Goal: Task Accomplishment & Management: Complete application form

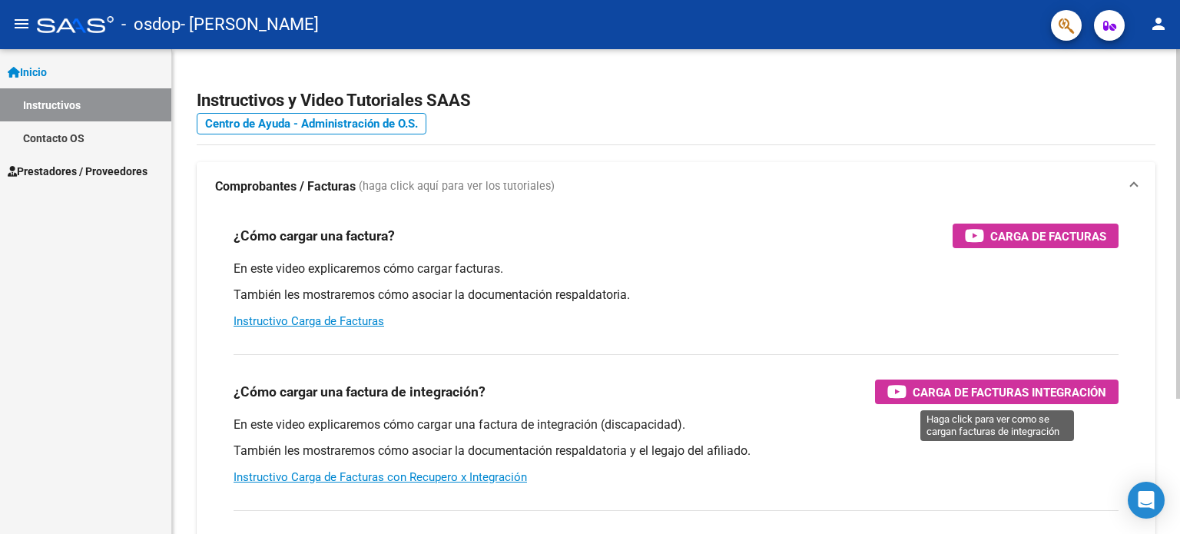
click at [928, 392] on span "Carga de Facturas Integración" at bounding box center [1010, 392] width 194 height 19
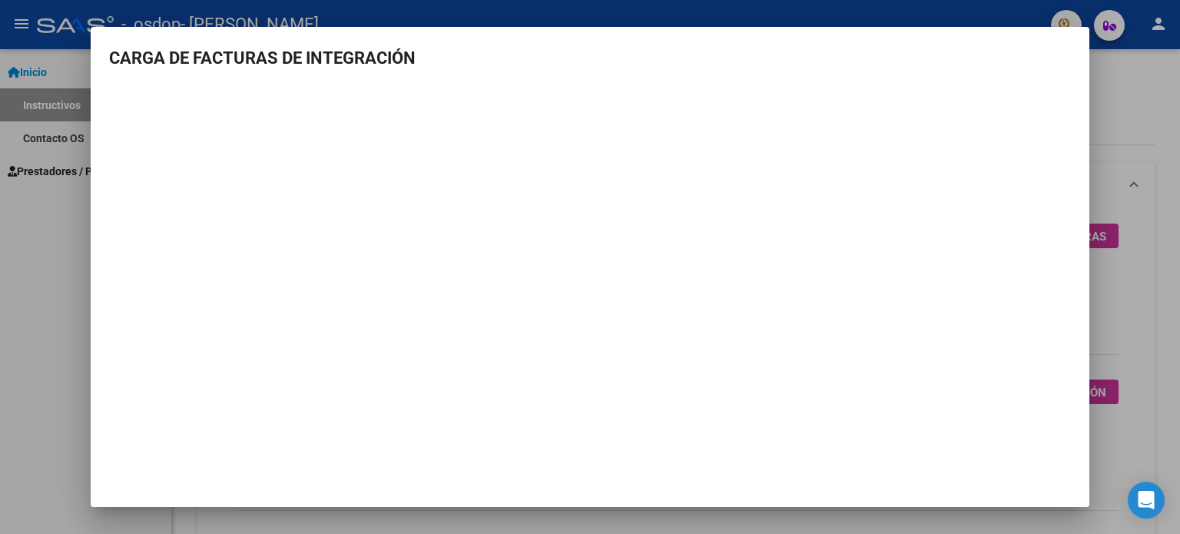
click at [22, 266] on div at bounding box center [590, 267] width 1180 height 534
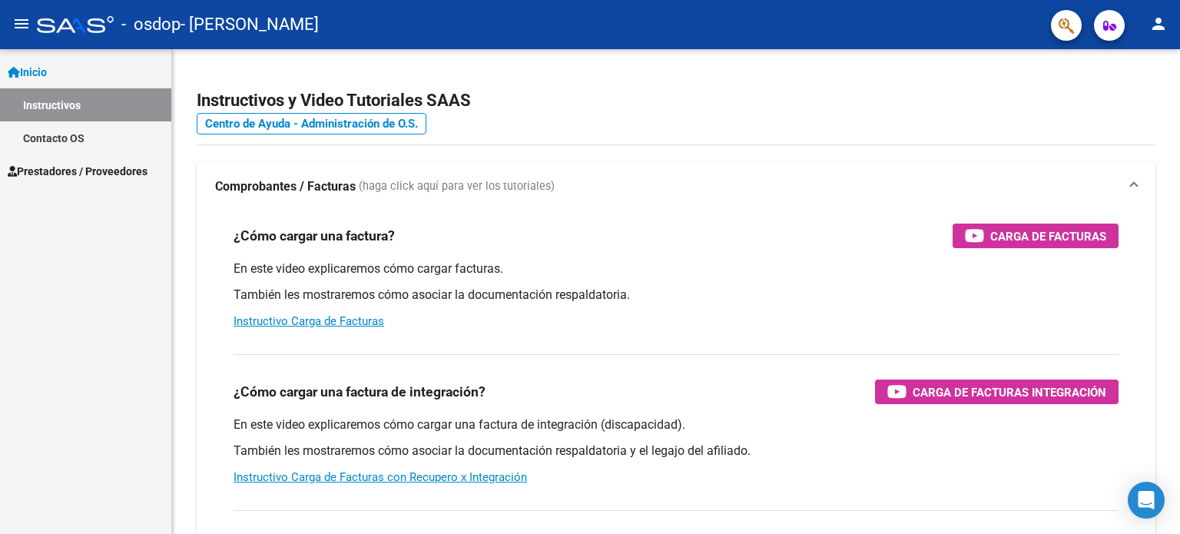
click at [50, 172] on span "Prestadores / Proveedores" at bounding box center [78, 171] width 140 height 17
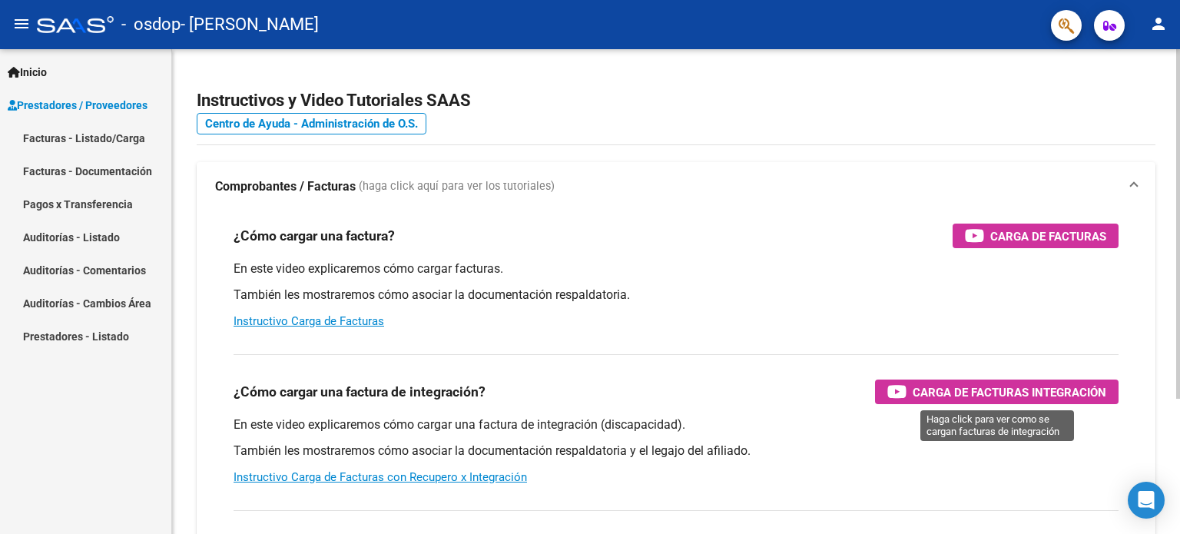
click at [963, 392] on span "Carga de Facturas Integración" at bounding box center [1010, 392] width 194 height 19
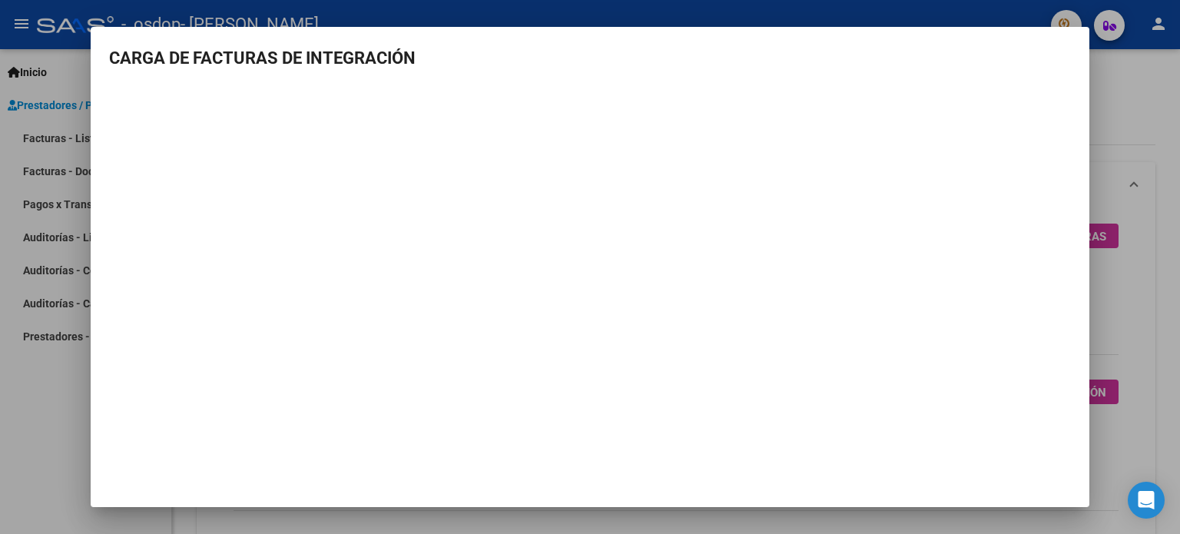
click at [39, 386] on div at bounding box center [590, 267] width 1180 height 534
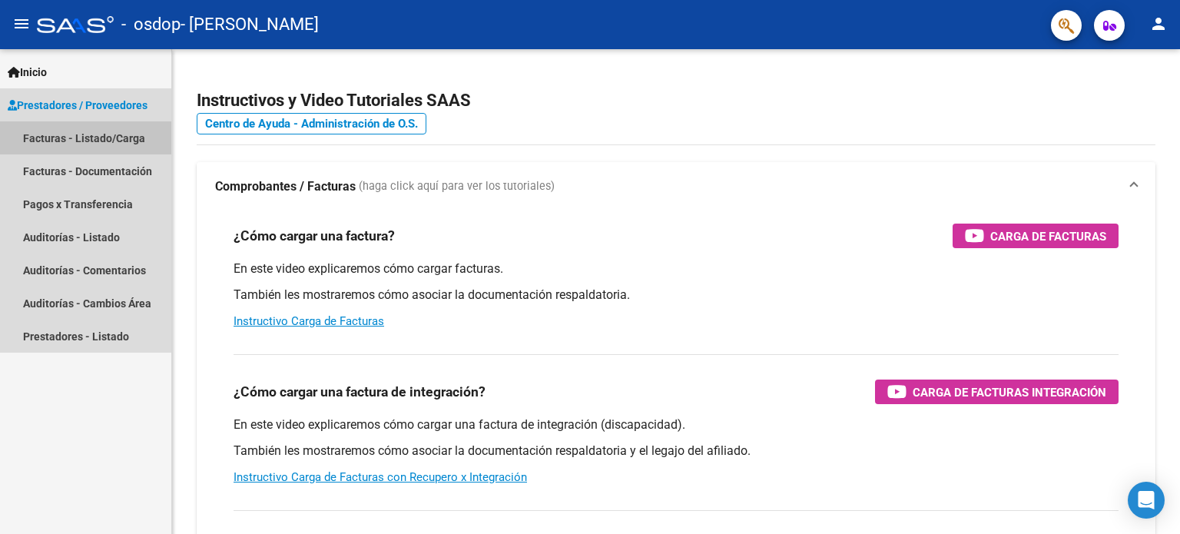
click at [74, 138] on link "Facturas - Listado/Carga" at bounding box center [85, 137] width 171 height 33
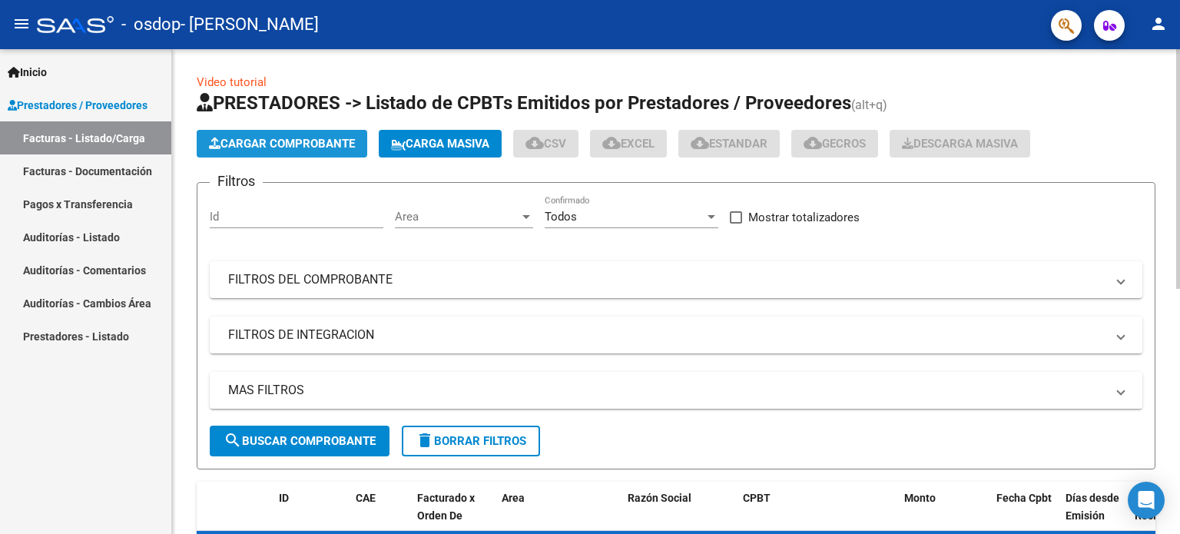
click at [323, 144] on span "Cargar Comprobante" at bounding box center [282, 144] width 146 height 14
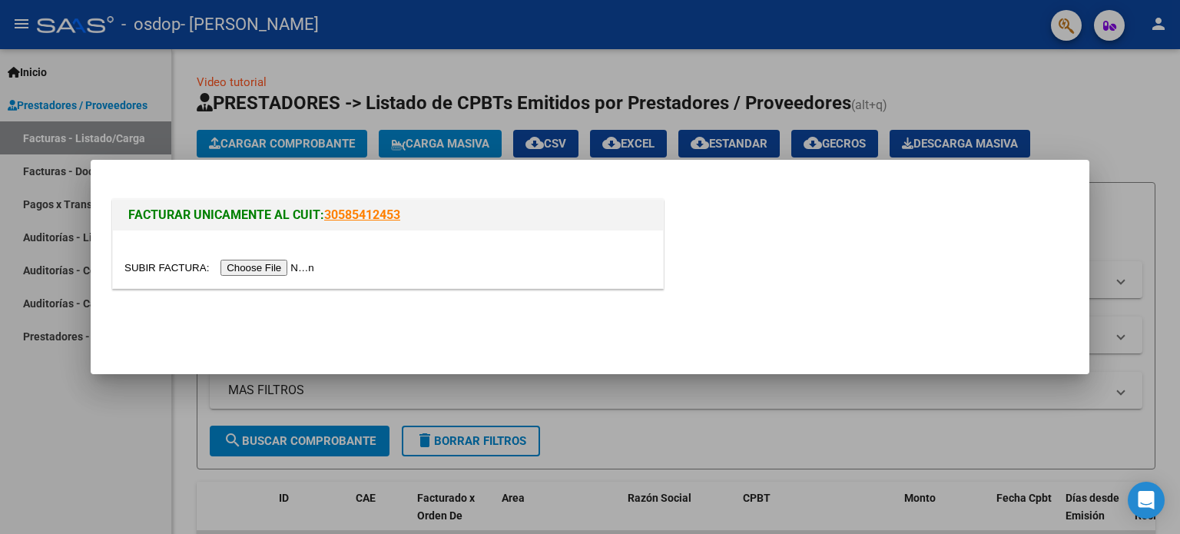
click at [263, 268] on input "file" at bounding box center [221, 268] width 194 height 16
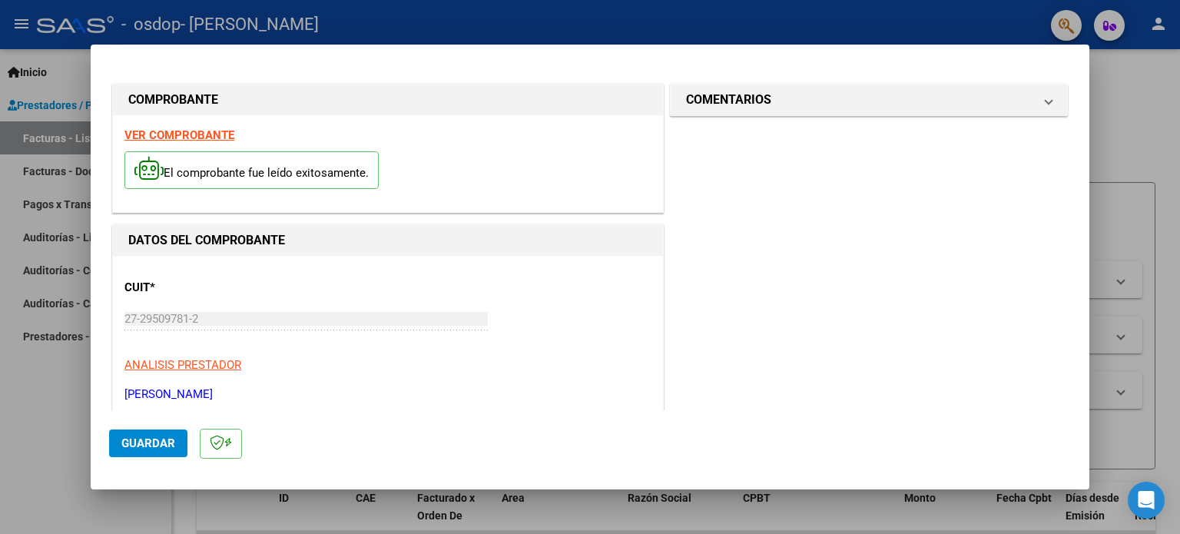
scroll to position [307, 0]
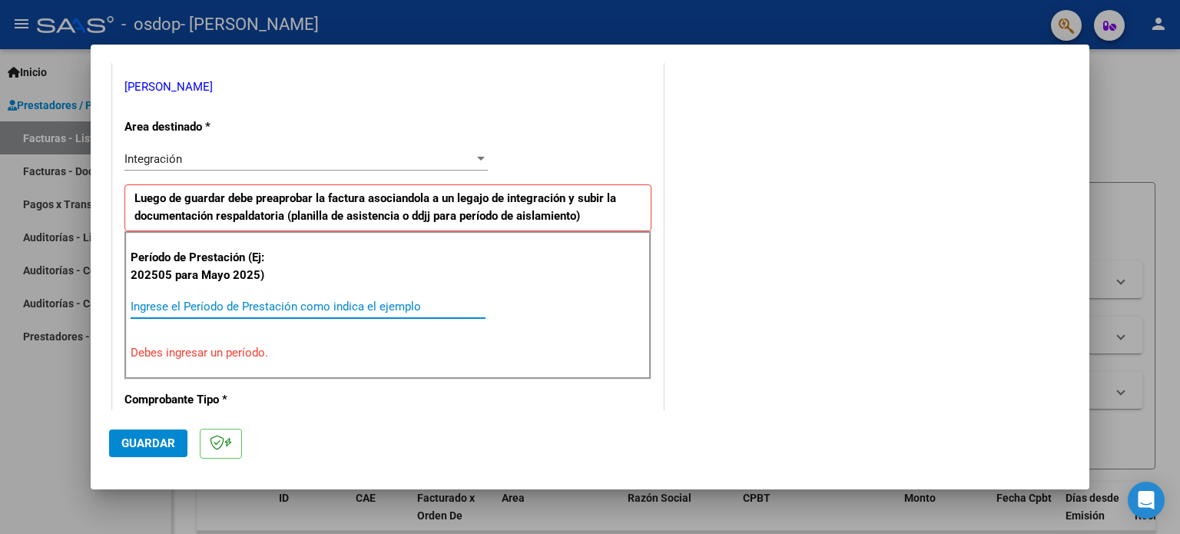
click at [189, 307] on input "Ingrese el Período de Prestación como indica el ejemplo" at bounding box center [308, 307] width 355 height 14
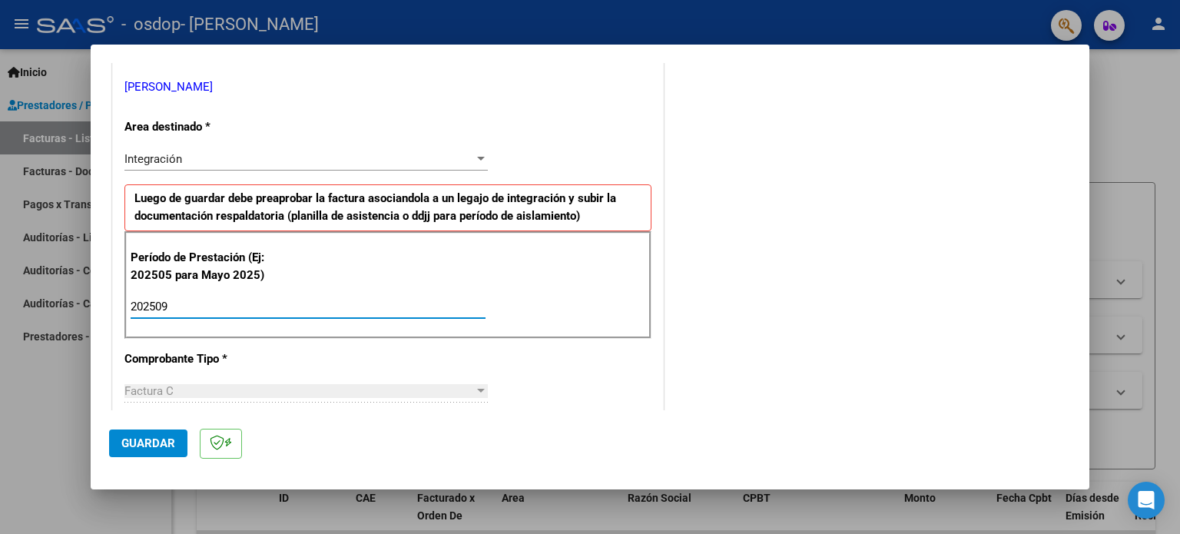
type input "202509"
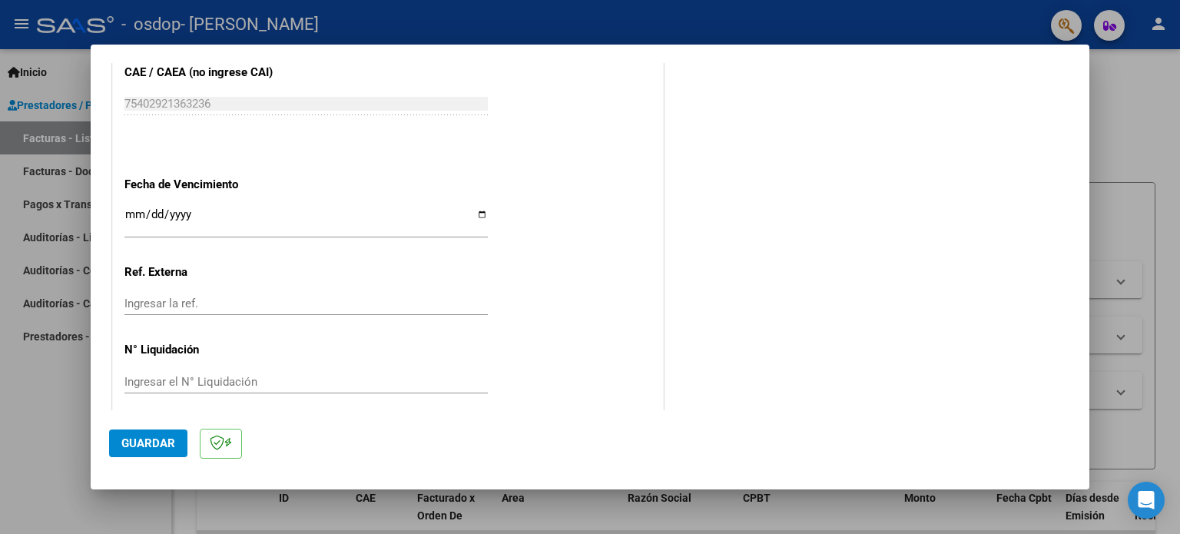
scroll to position [1003, 0]
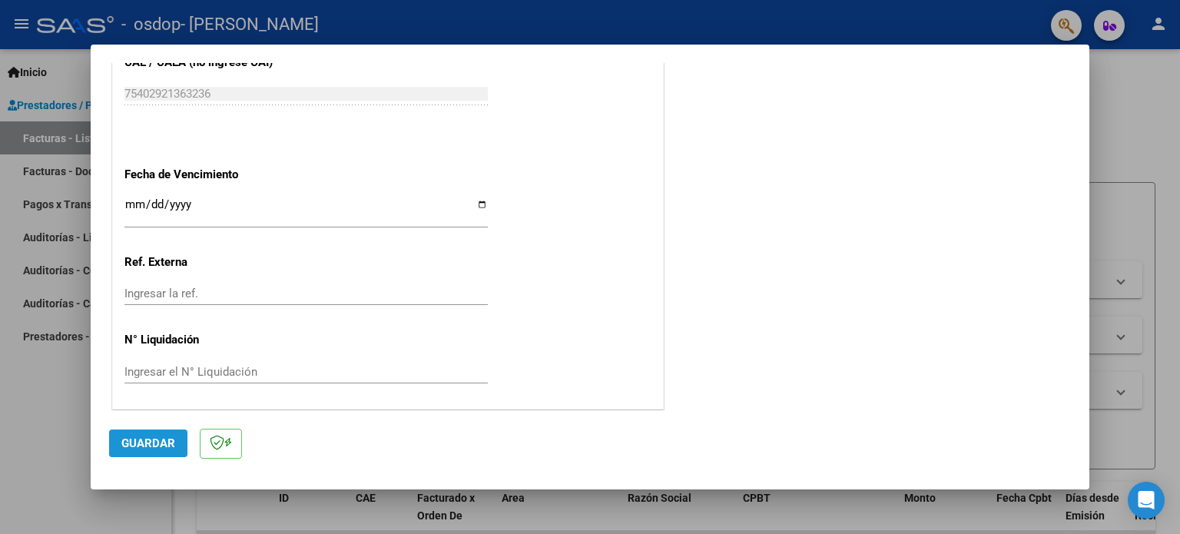
click at [123, 452] on button "Guardar" at bounding box center [148, 443] width 78 height 28
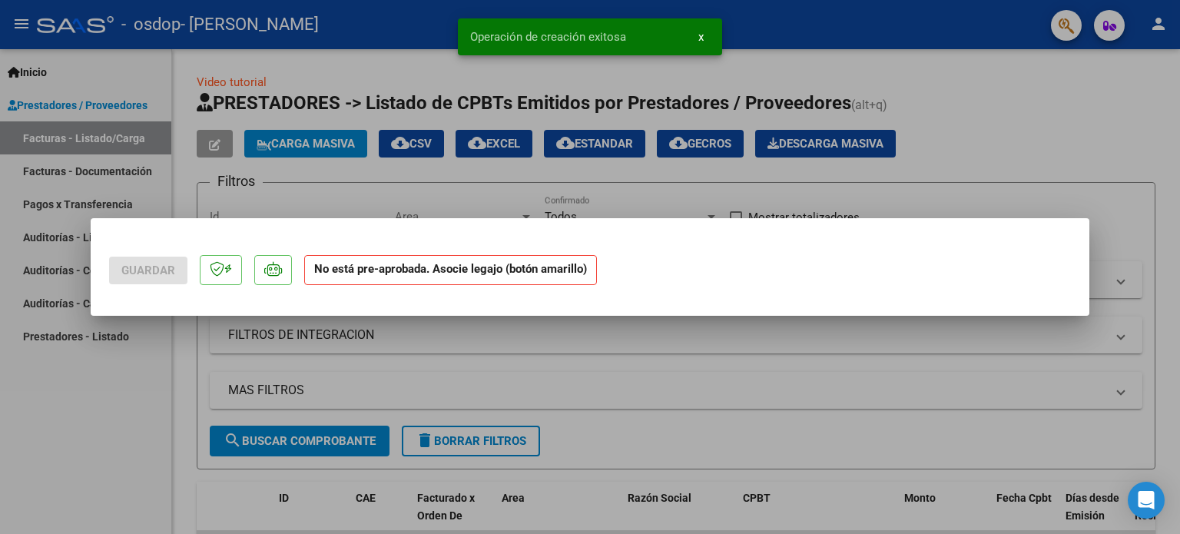
scroll to position [0, 0]
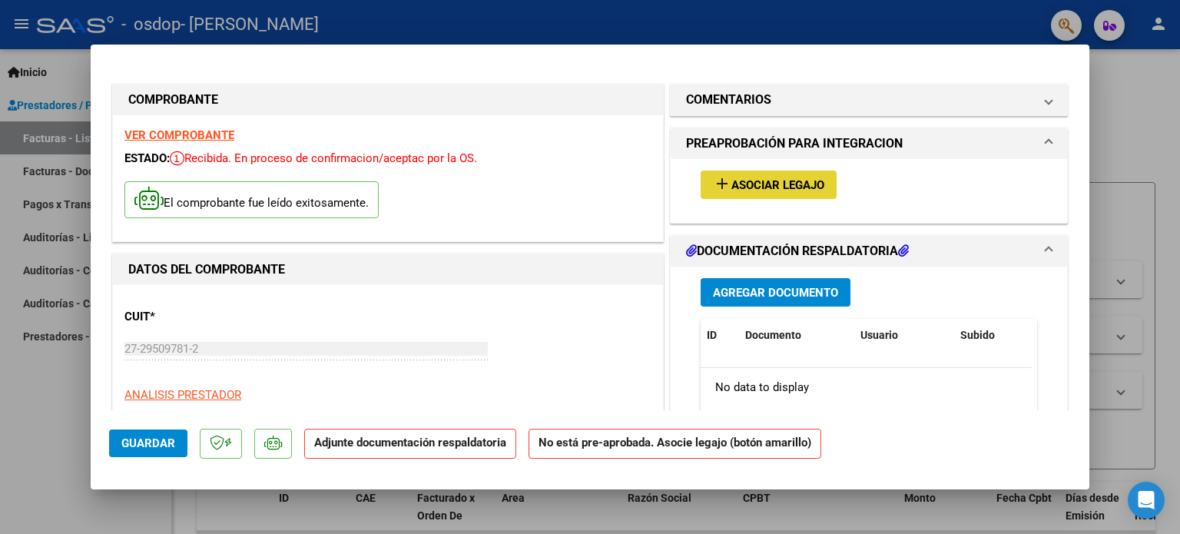
click at [755, 180] on span "Asociar Legajo" at bounding box center [777, 185] width 93 height 14
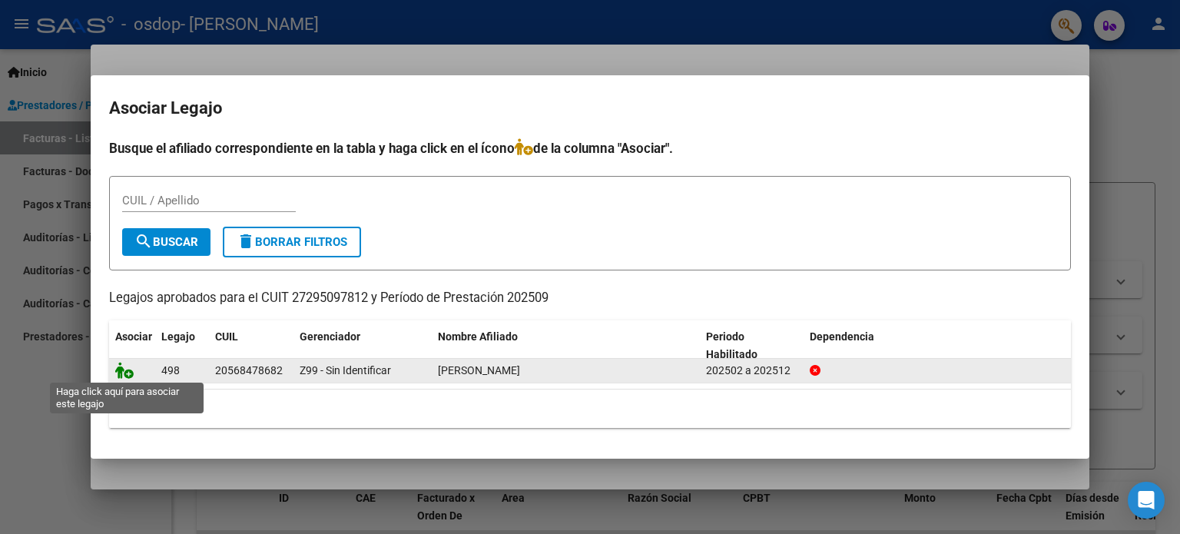
click at [128, 366] on icon at bounding box center [124, 370] width 18 height 17
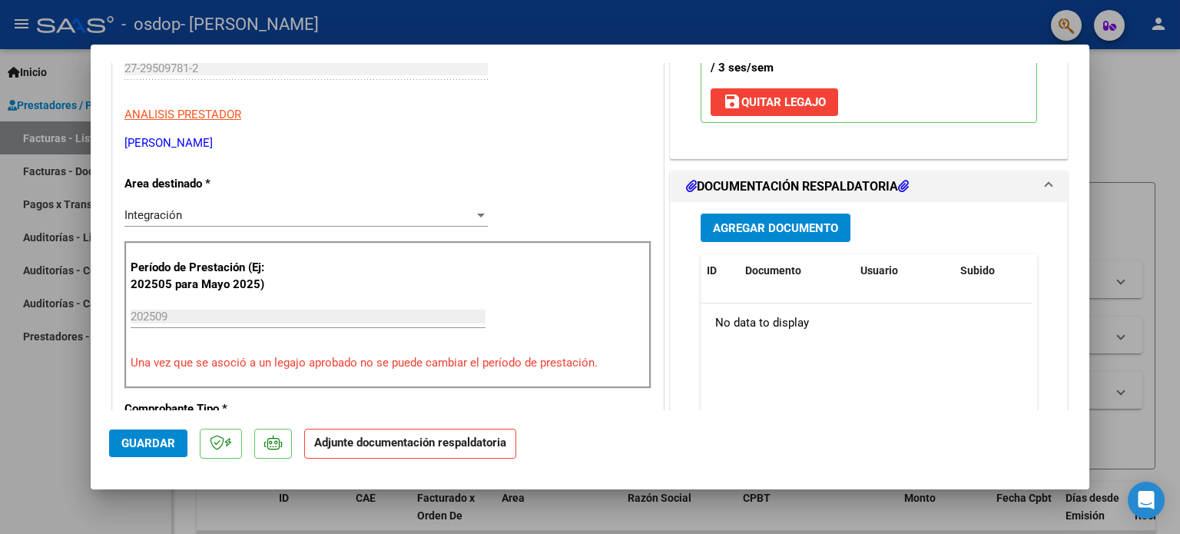
scroll to position [286, 0]
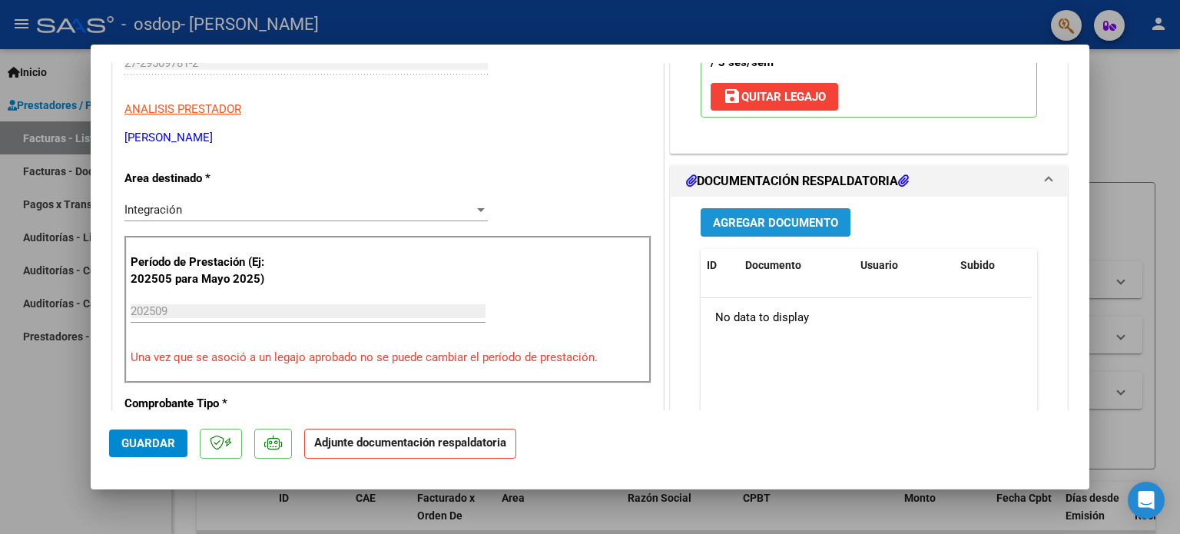
click at [769, 224] on span "Agregar Documento" at bounding box center [775, 223] width 125 height 14
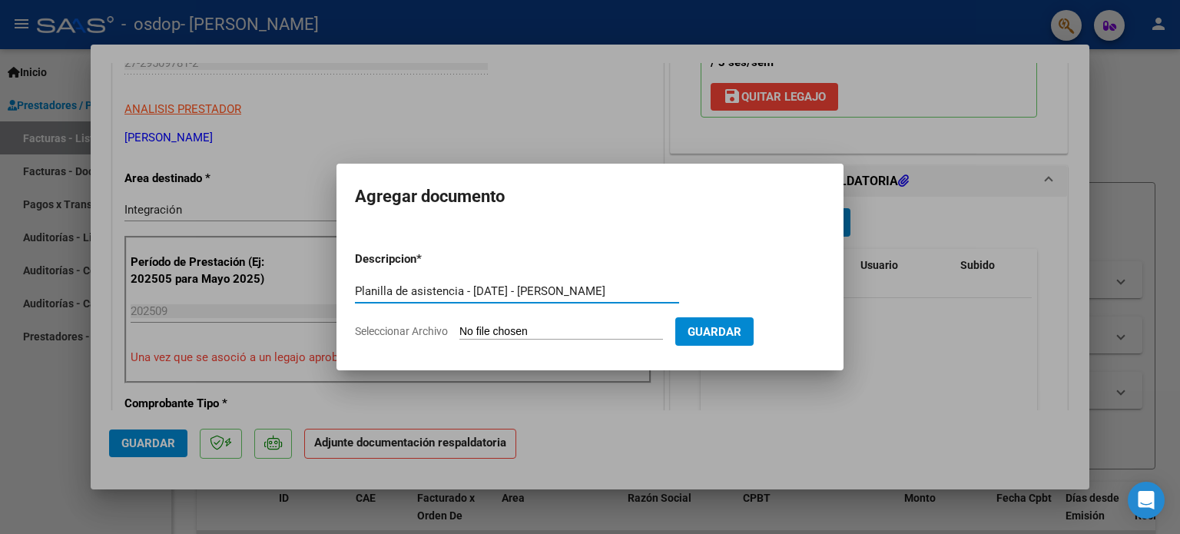
type input "Planilla de asistencia - [DATE] - [PERSON_NAME]"
click at [542, 328] on input "Seleccionar Archivo" at bounding box center [561, 332] width 204 height 15
type input "C:\fakepath\9- [PERSON_NAME] - PLANILLA DE ASISTENCIA - [DATE].pdf"
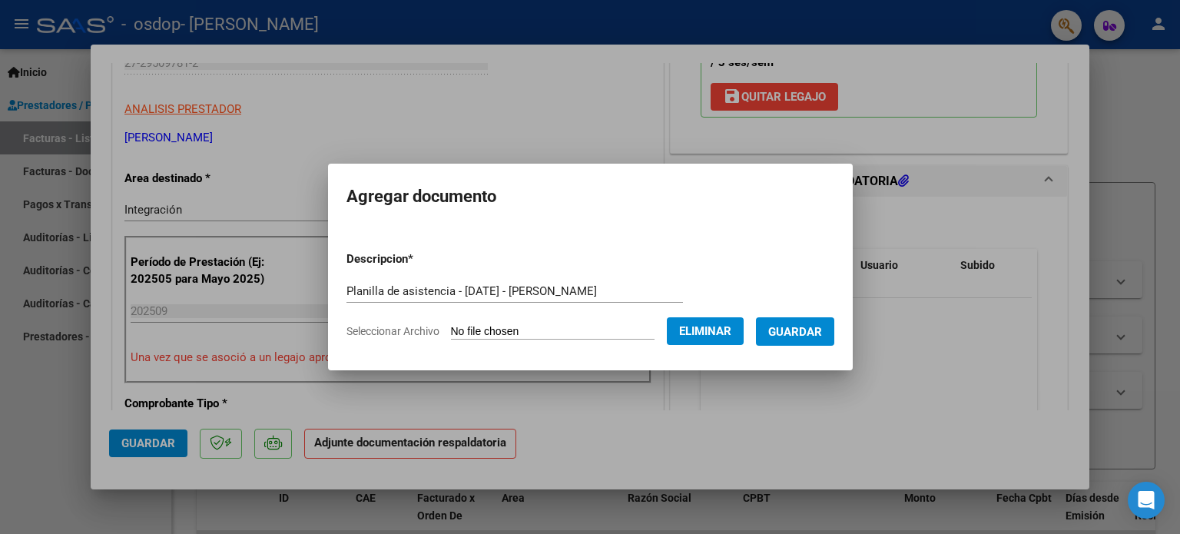
click at [813, 337] on span "Guardar" at bounding box center [795, 332] width 54 height 14
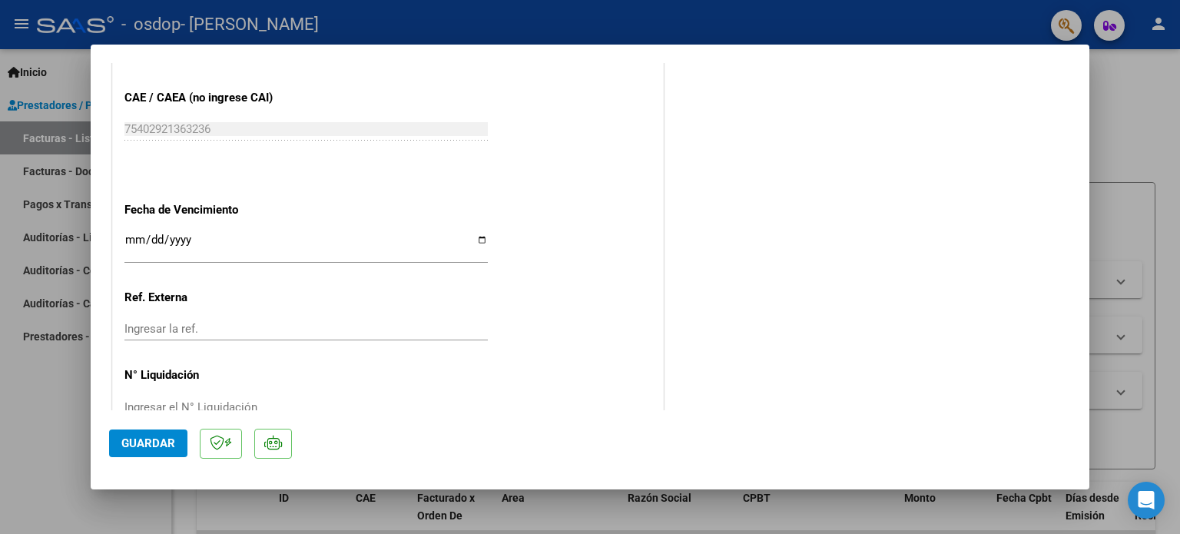
scroll to position [1026, 0]
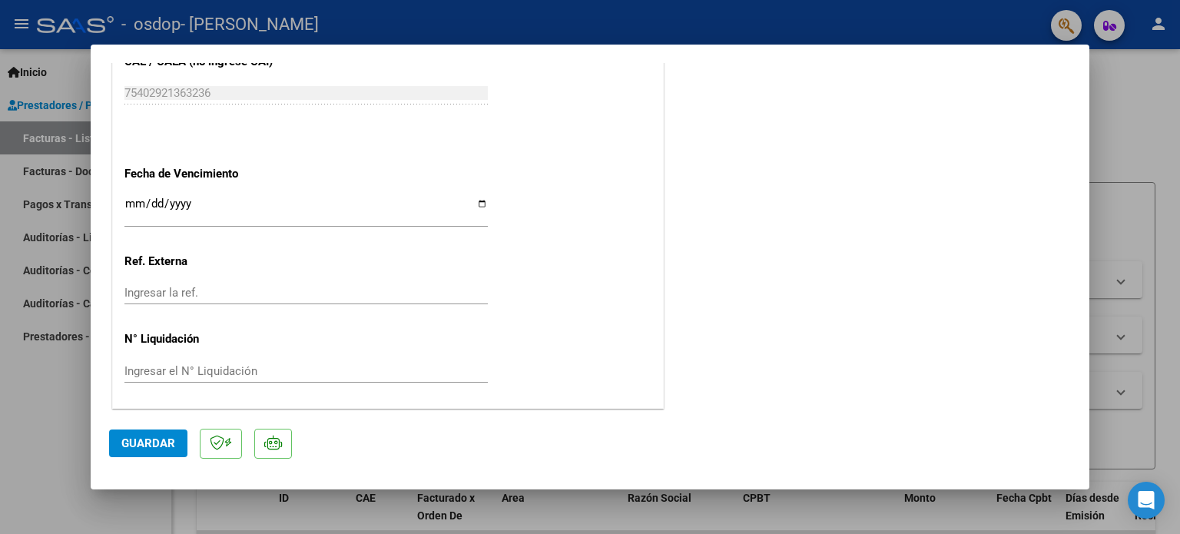
click at [121, 445] on span "Guardar" at bounding box center [148, 443] width 54 height 14
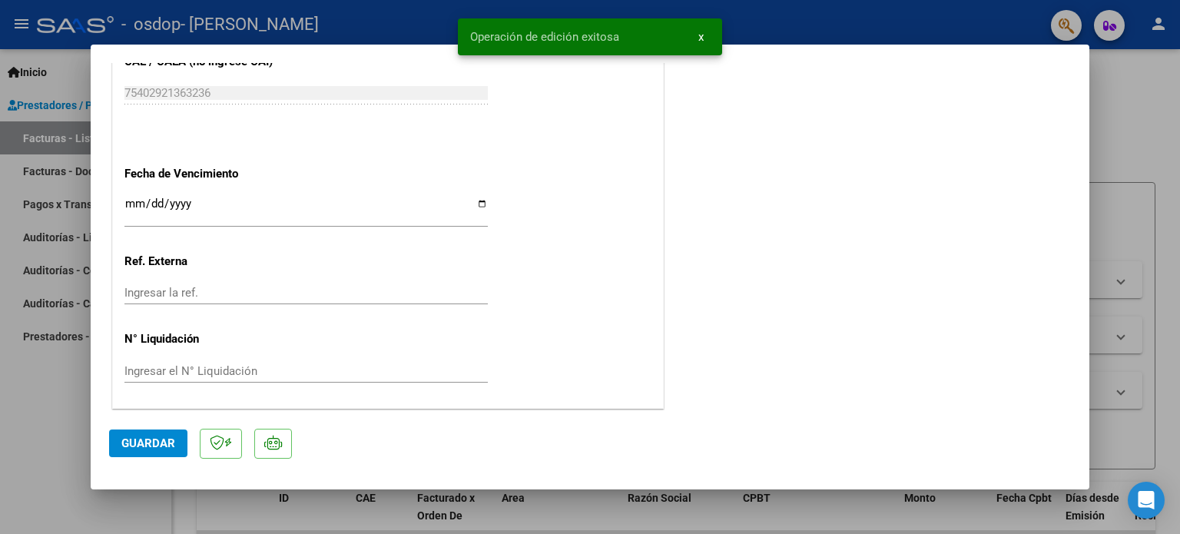
click at [701, 40] on span "x" at bounding box center [700, 37] width 5 height 14
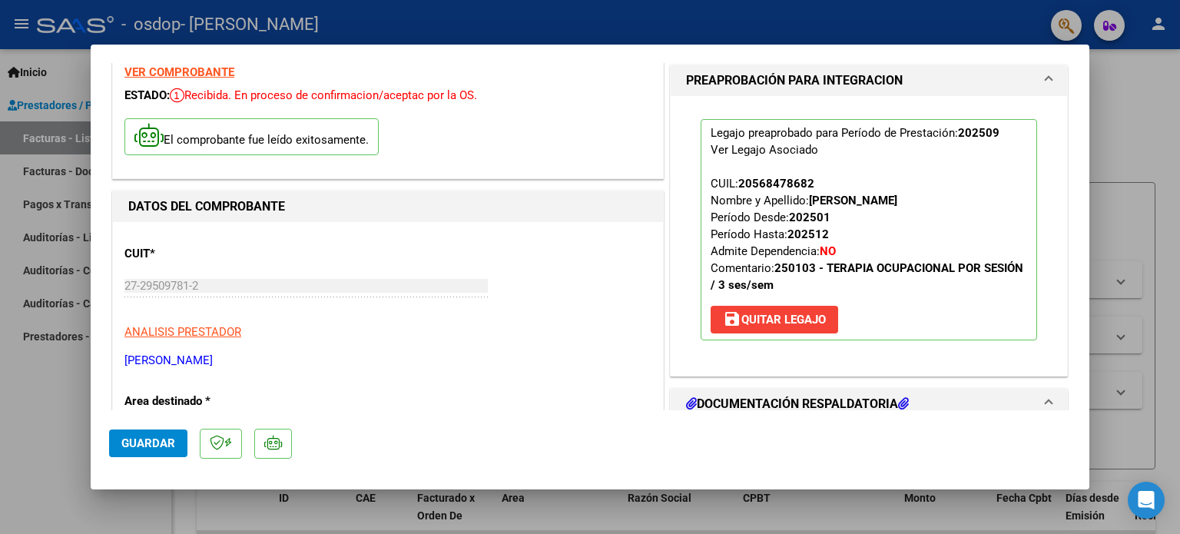
scroll to position [0, 0]
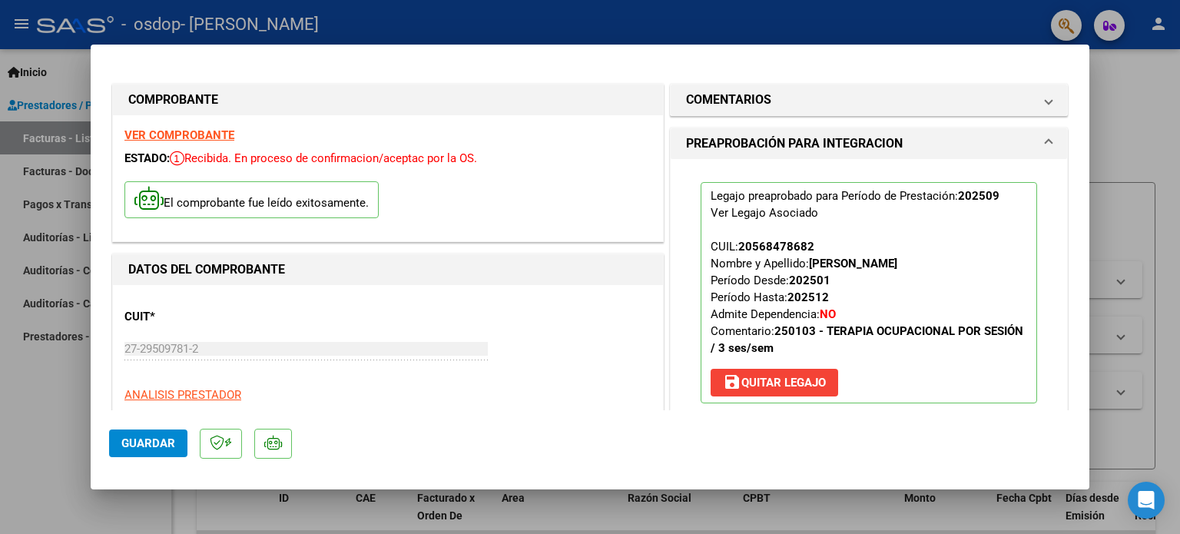
click at [1162, 98] on div at bounding box center [590, 267] width 1180 height 534
type input "$ 0,00"
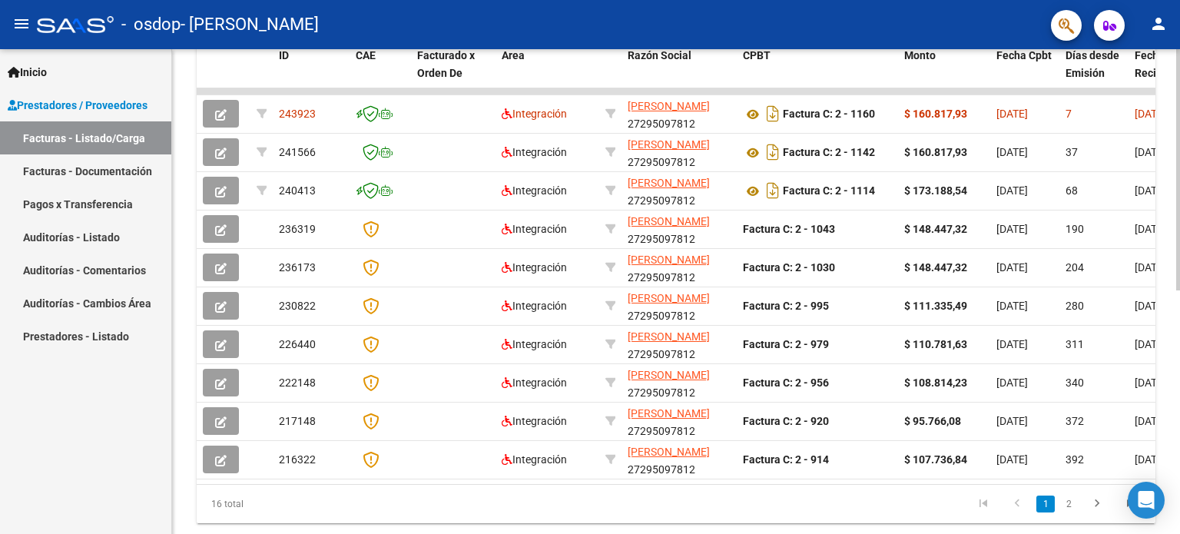
scroll to position [445, 0]
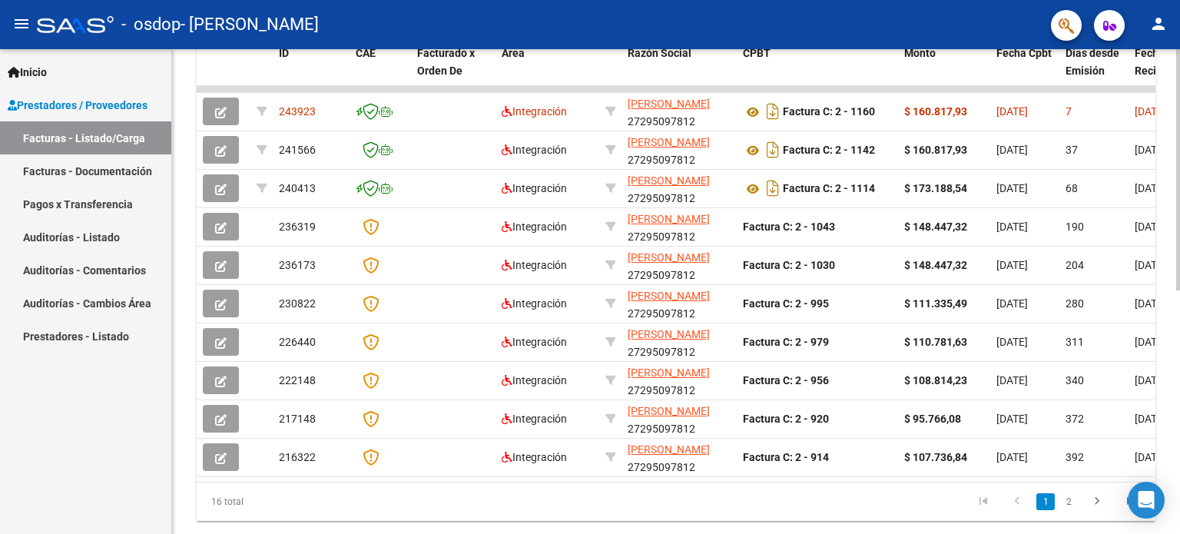
click at [1179, 310] on div at bounding box center [1178, 395] width 4 height 241
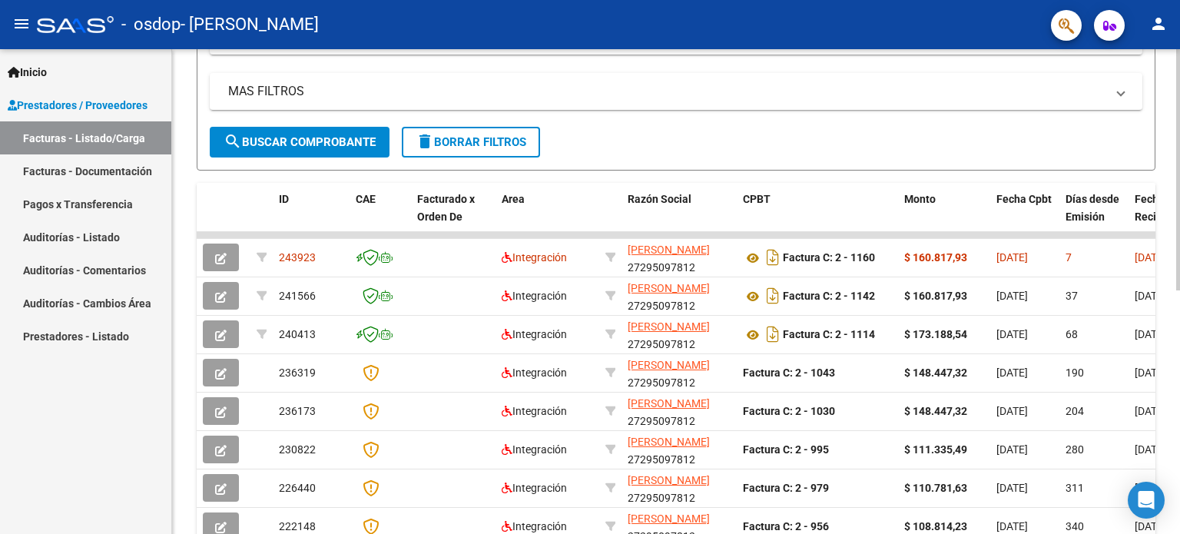
scroll to position [323, 0]
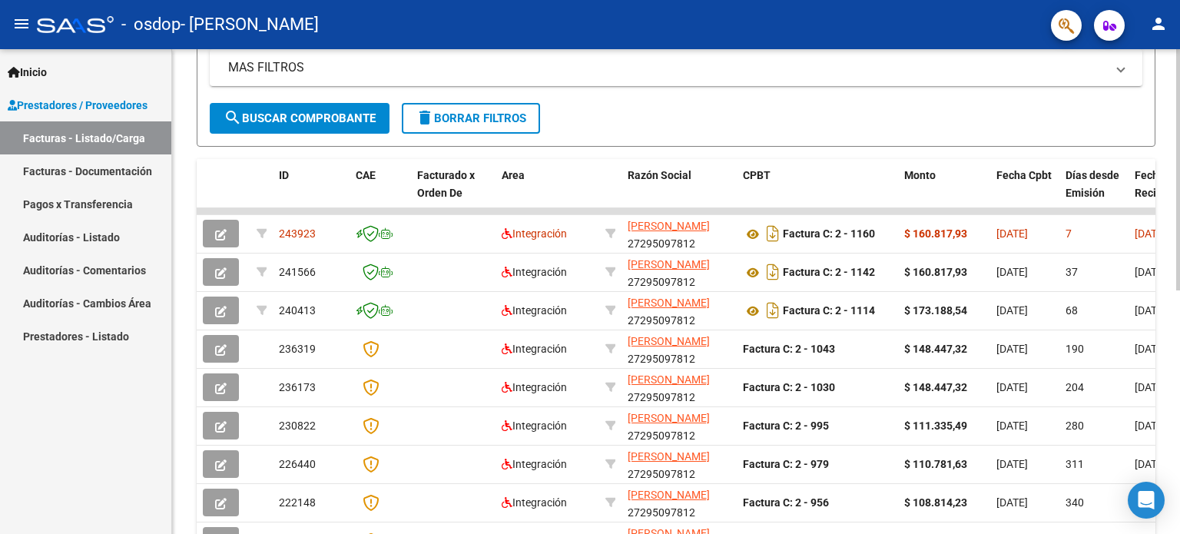
click at [1179, 397] on div at bounding box center [1178, 333] width 4 height 241
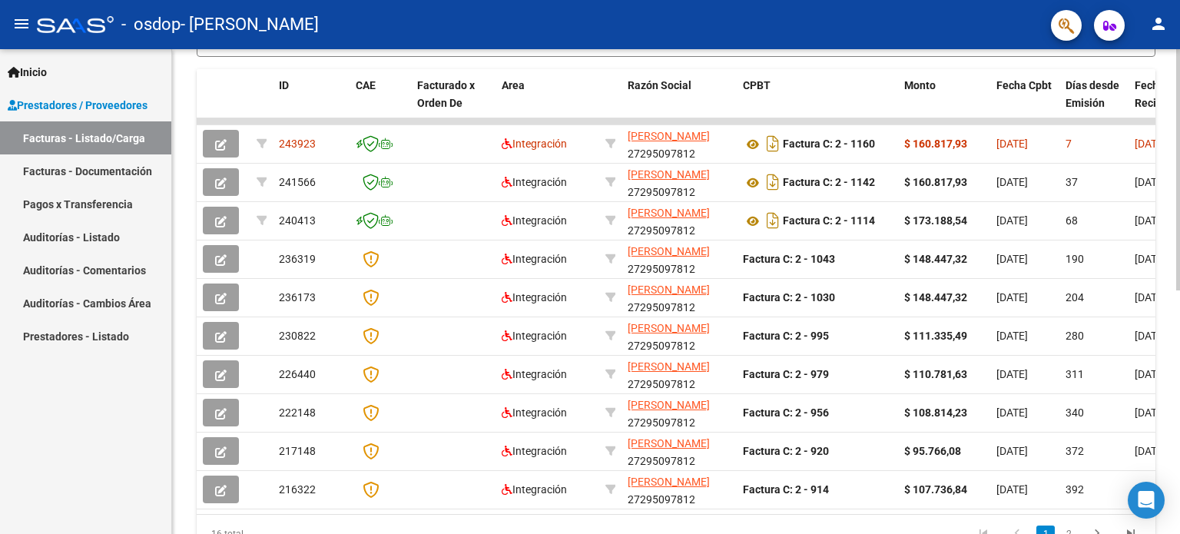
scroll to position [409, 0]
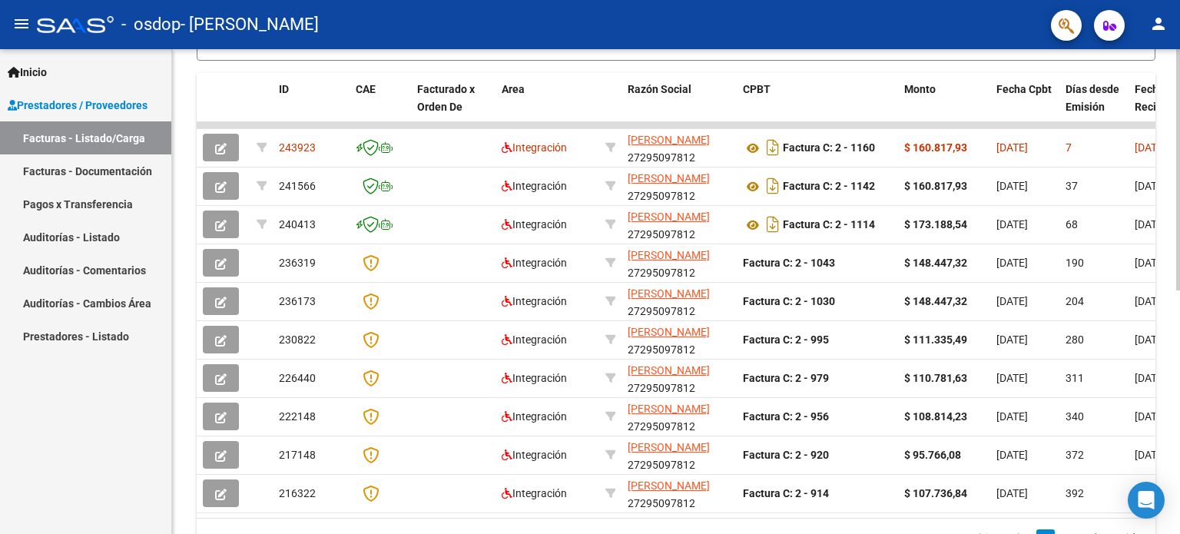
click at [1179, 315] on div at bounding box center [1178, 377] width 4 height 241
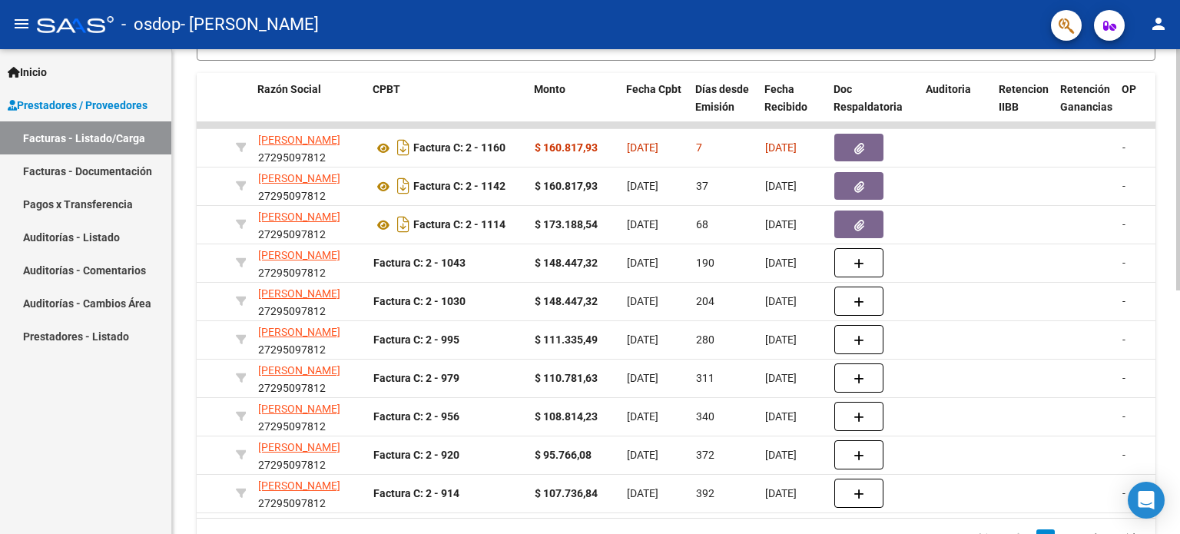
scroll to position [0, 0]
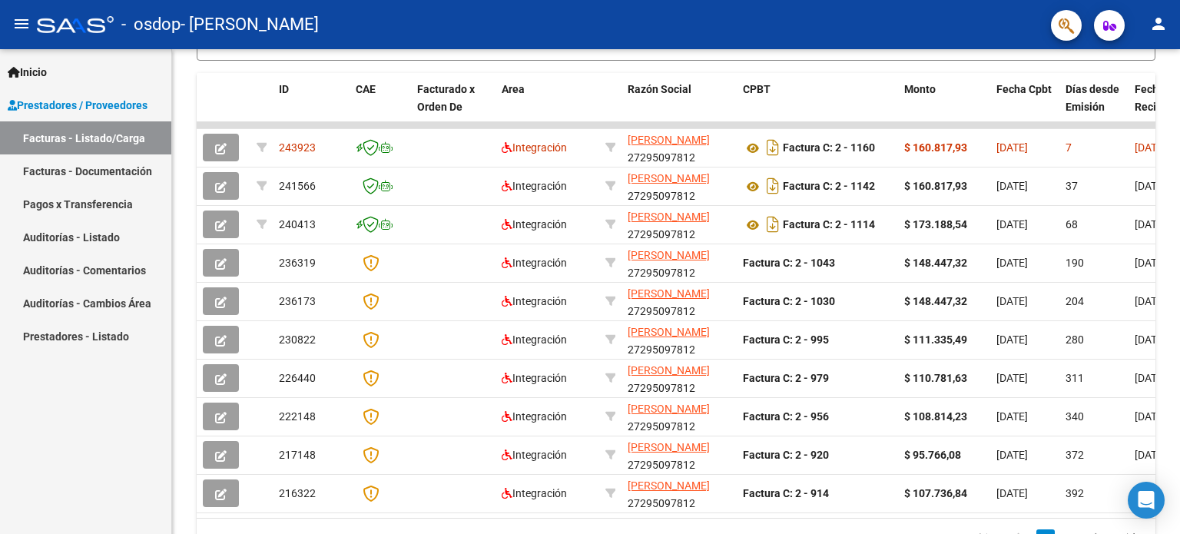
click at [1156, 28] on mat-icon "person" at bounding box center [1158, 24] width 18 height 18
click at [1119, 98] on button "exit_to_app Salir" at bounding box center [1127, 101] width 94 height 37
